Goal: Task Accomplishment & Management: Complete application form

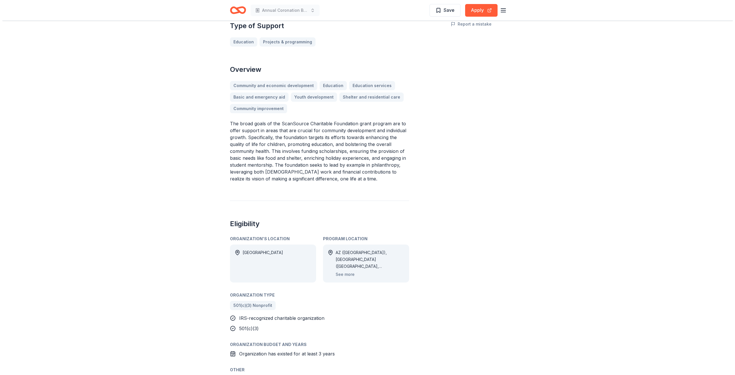
scroll to position [115, 0]
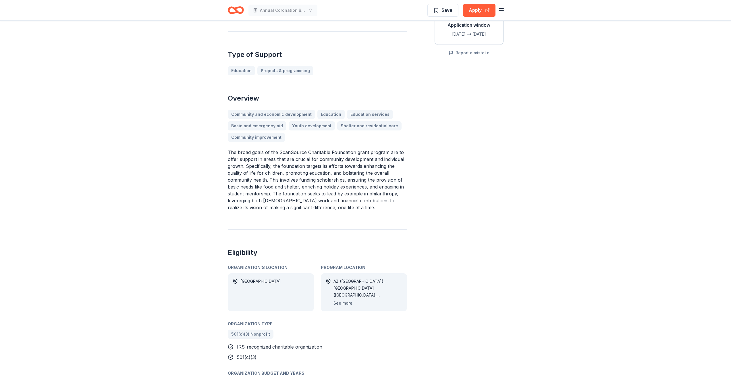
click at [341, 303] on button "See more" at bounding box center [343, 303] width 19 height 7
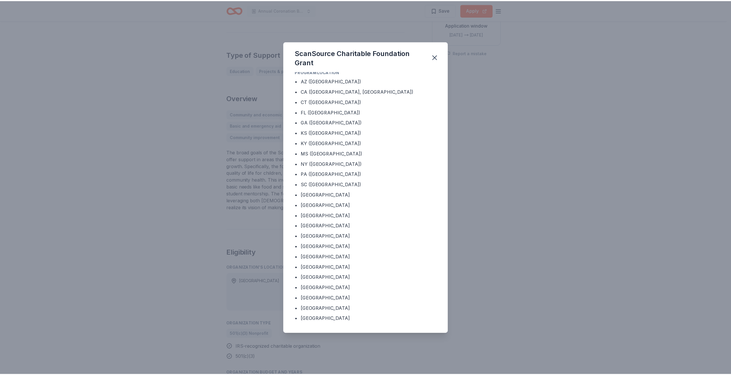
scroll to position [0, 0]
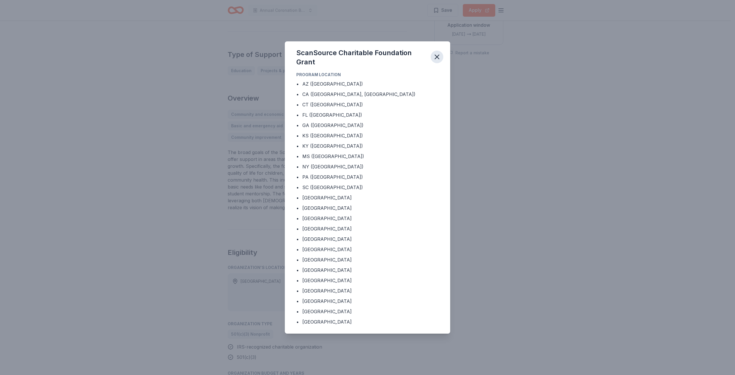
click at [438, 55] on icon "button" at bounding box center [437, 57] width 8 height 8
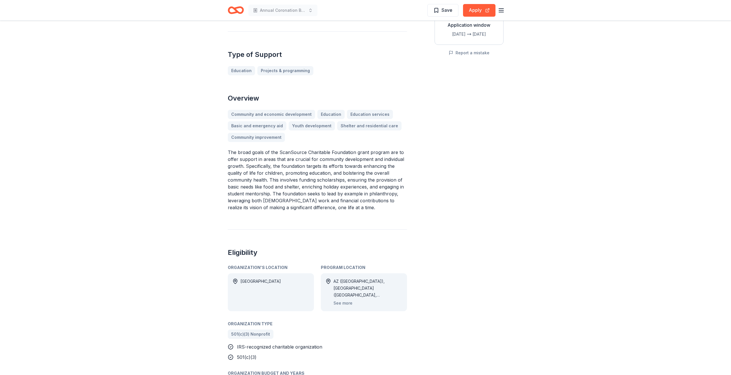
click at [232, 10] on icon "Home" at bounding box center [236, 10] width 16 height 14
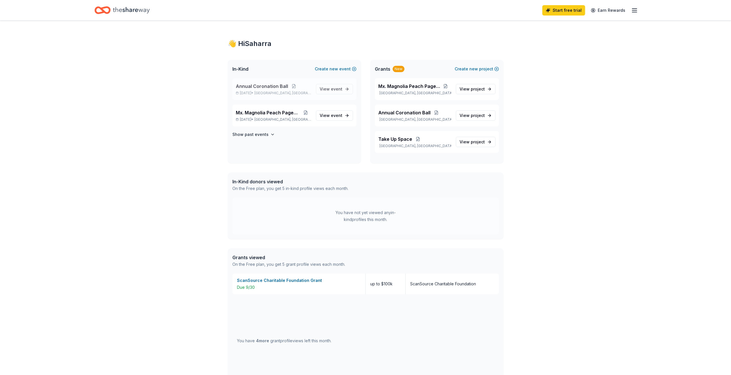
click at [246, 86] on span "Annual Coronation Ball" at bounding box center [262, 86] width 52 height 7
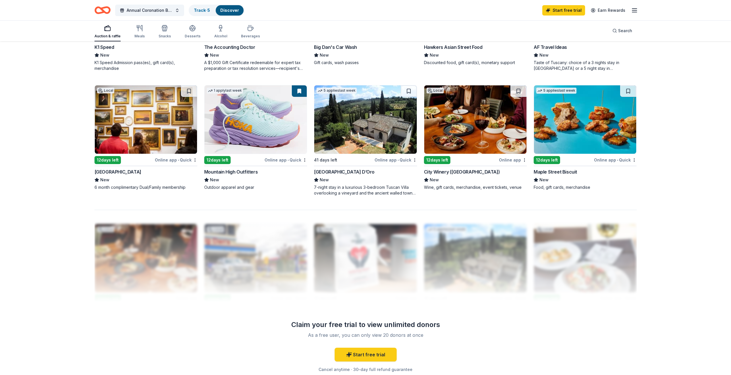
scroll to position [402, 0]
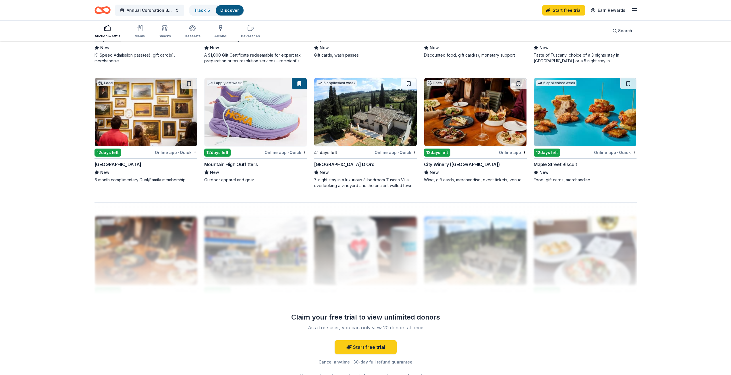
click at [595, 122] on img at bounding box center [585, 112] width 102 height 68
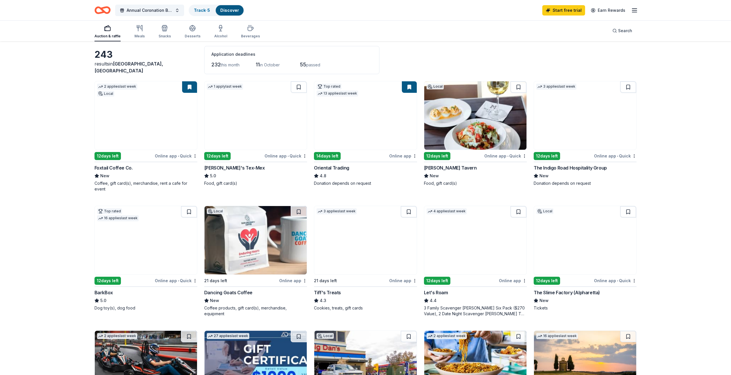
scroll to position [0, 0]
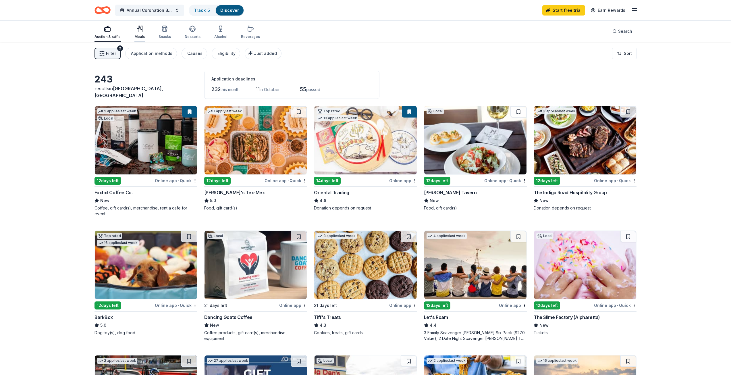
click at [140, 34] on div "Meals" at bounding box center [139, 36] width 10 height 5
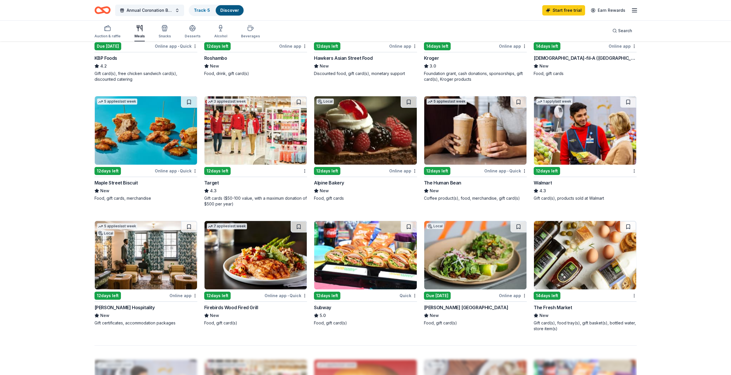
scroll to position [287, 0]
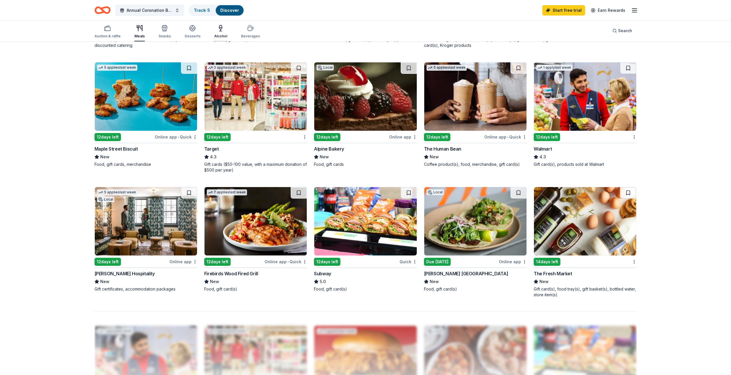
click at [217, 34] on div "Alcohol" at bounding box center [220, 36] width 13 height 5
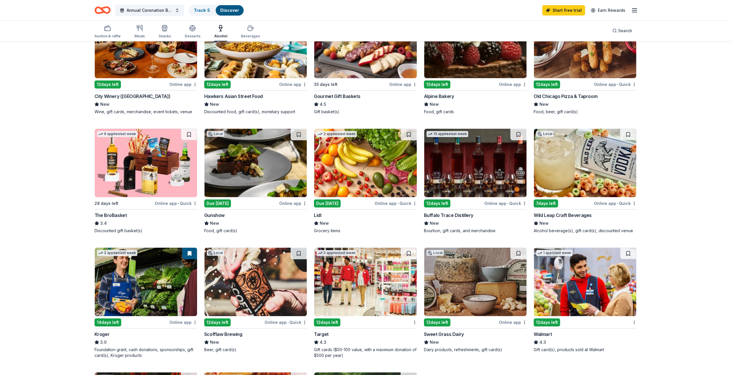
scroll to position [86, 0]
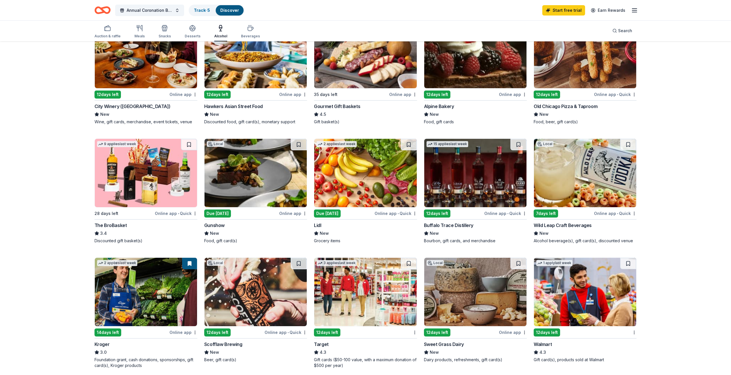
click at [454, 182] on img at bounding box center [475, 173] width 102 height 68
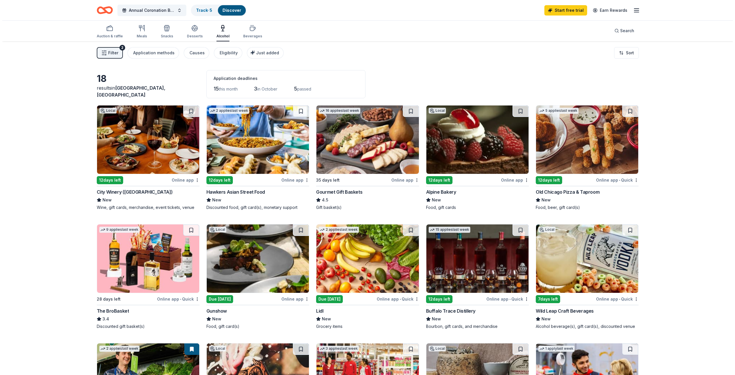
scroll to position [0, 0]
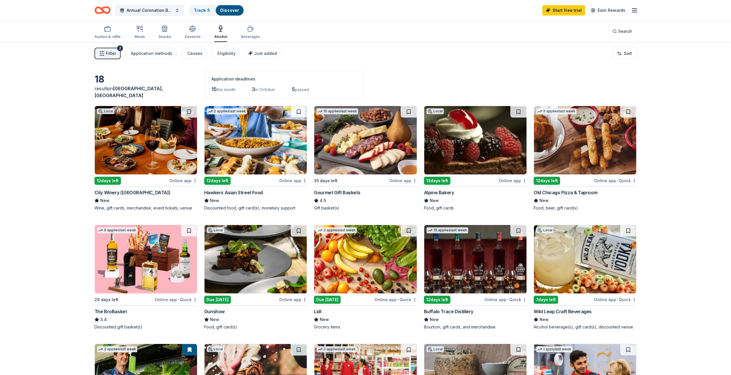
click at [581, 268] on img at bounding box center [585, 259] width 102 height 68
click at [136, 14] on button "Annual Coronation Ball" at bounding box center [149, 10] width 69 height 11
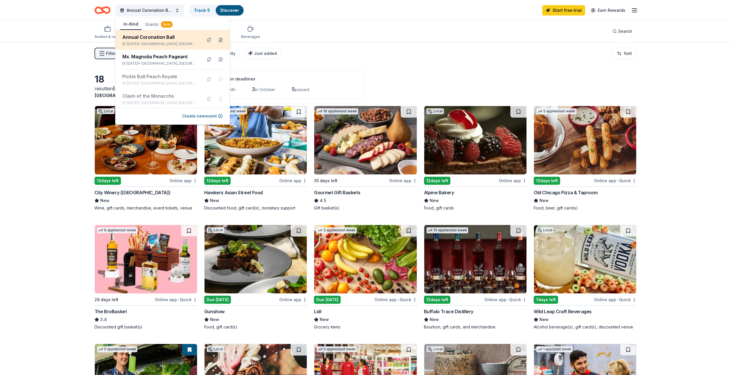
click at [216, 39] on button at bounding box center [220, 39] width 9 height 9
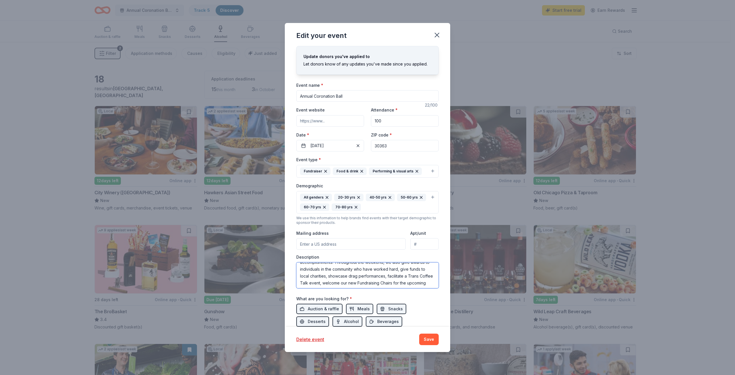
scroll to position [76, 0]
drag, startPoint x: 300, startPoint y: 269, endPoint x: 370, endPoint y: 298, distance: 76.1
click at [370, 298] on div "Event name * Annual Coronation Ball 22 /100 Event website Attendance * 100 Date…" at bounding box center [367, 230] width 142 height 297
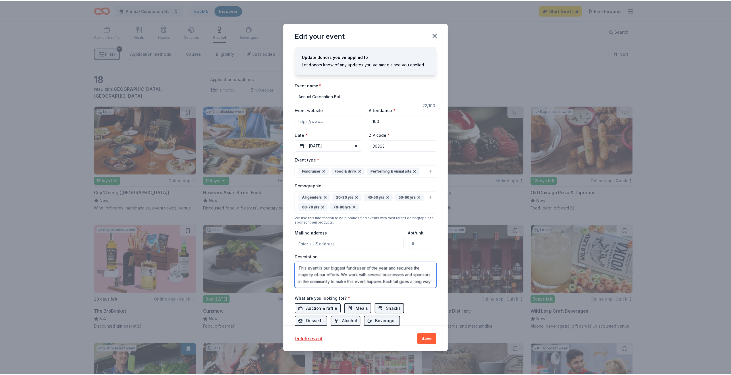
scroll to position [47, 0]
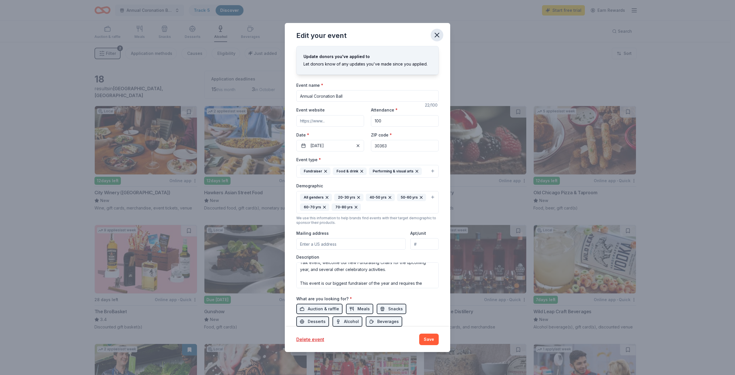
click at [434, 34] on icon "button" at bounding box center [437, 35] width 8 height 8
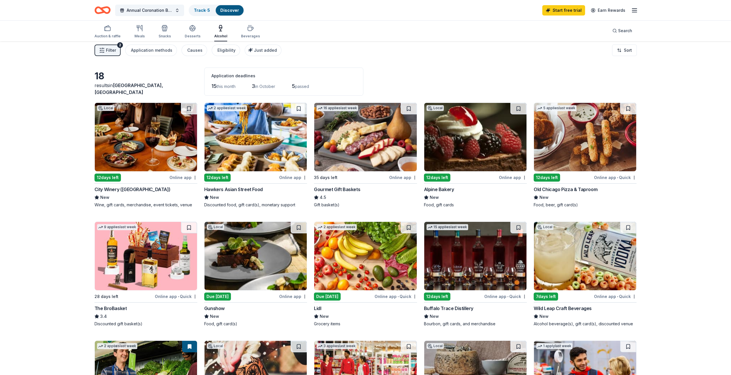
scroll to position [0, 0]
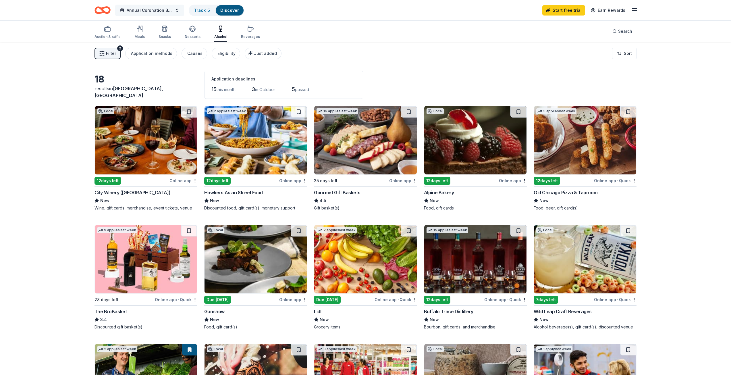
click at [145, 12] on span "Annual Coronation Ball" at bounding box center [150, 10] width 46 height 7
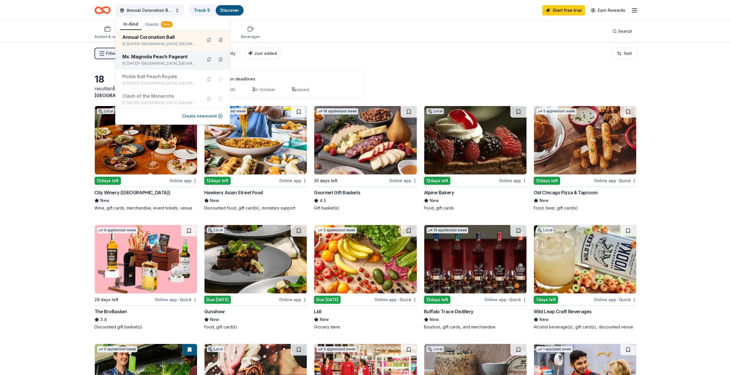
click at [155, 60] on div "Mx. Magnolia Peach Pageant" at bounding box center [159, 56] width 75 height 7
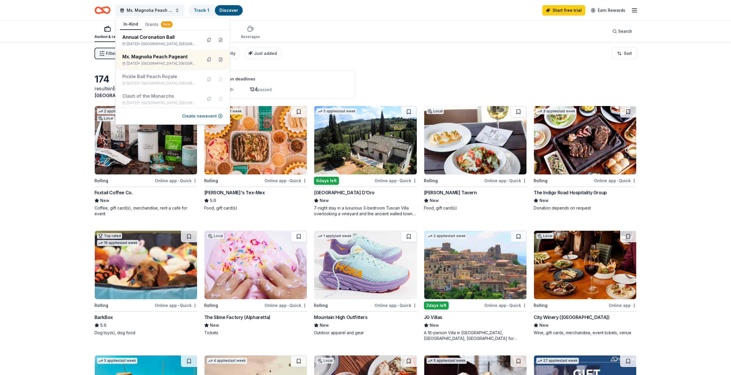
click at [391, 57] on div "Filter 2 Application methods Causes Eligibility Just added Sort" at bounding box center [366, 53] width 588 height 23
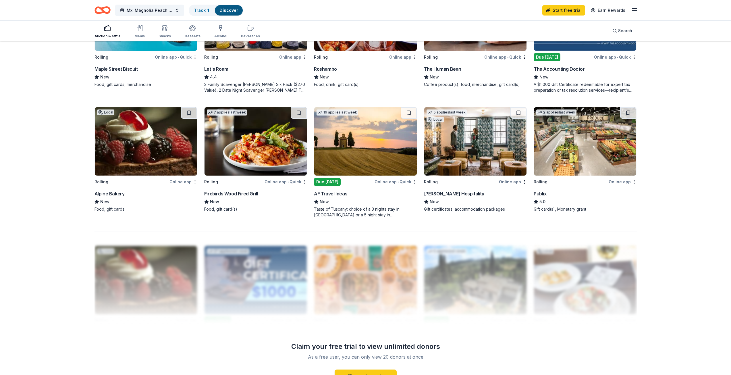
scroll to position [373, 0]
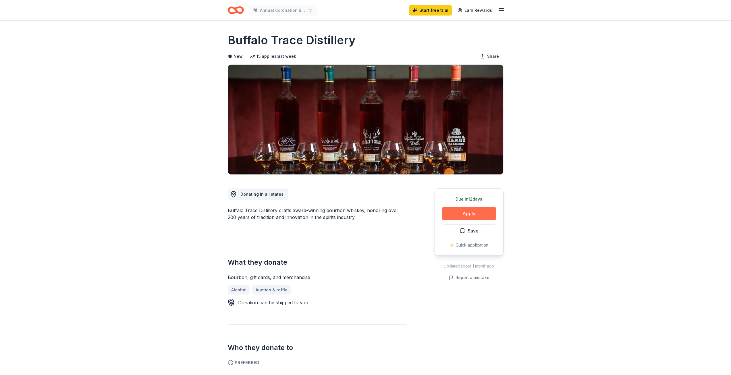
click at [459, 214] on button "Apply" at bounding box center [469, 213] width 55 height 13
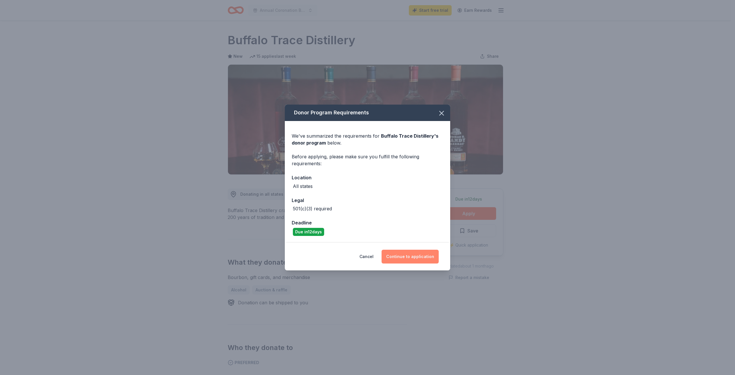
click at [405, 259] on button "Continue to application" at bounding box center [410, 257] width 57 height 14
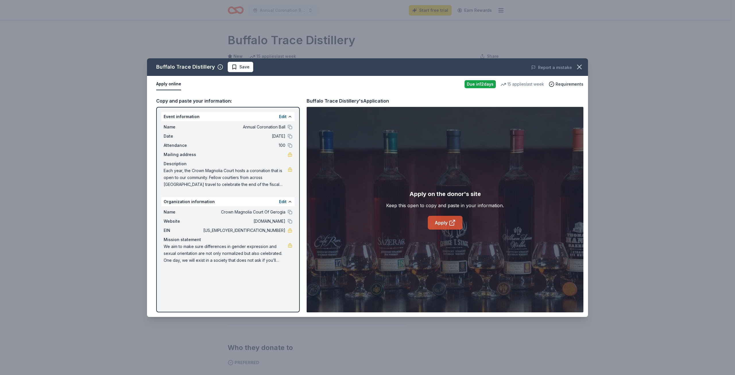
click at [444, 219] on link "Apply" at bounding box center [445, 223] width 35 height 14
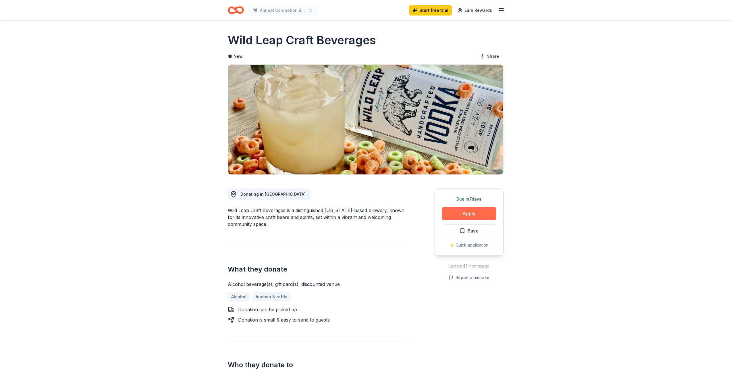
click at [460, 211] on button "Apply" at bounding box center [469, 213] width 55 height 13
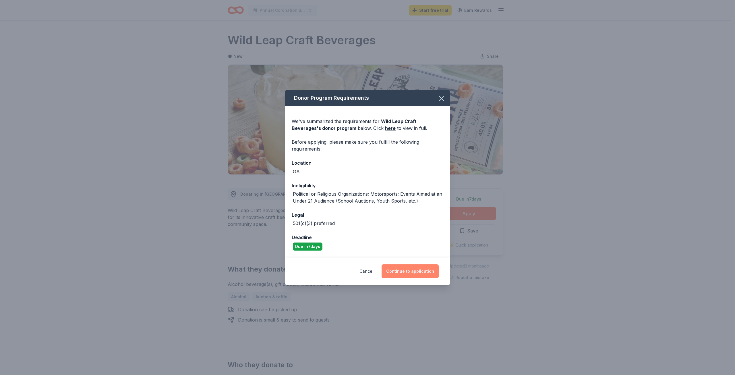
click at [404, 271] on button "Continue to application" at bounding box center [410, 271] width 57 height 14
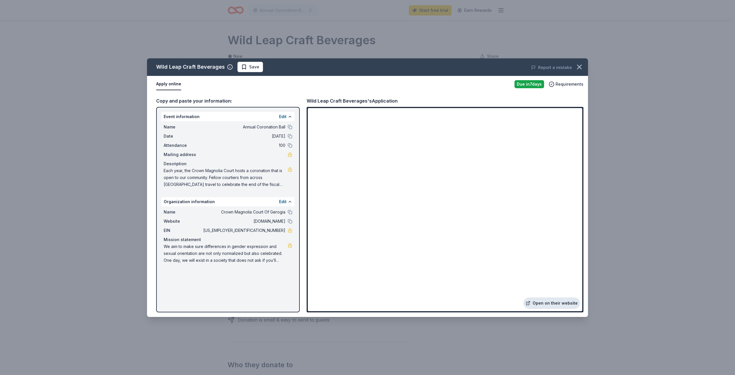
click at [561, 302] on link "Open on their website" at bounding box center [552, 302] width 57 height 11
